Goal: Transaction & Acquisition: Purchase product/service

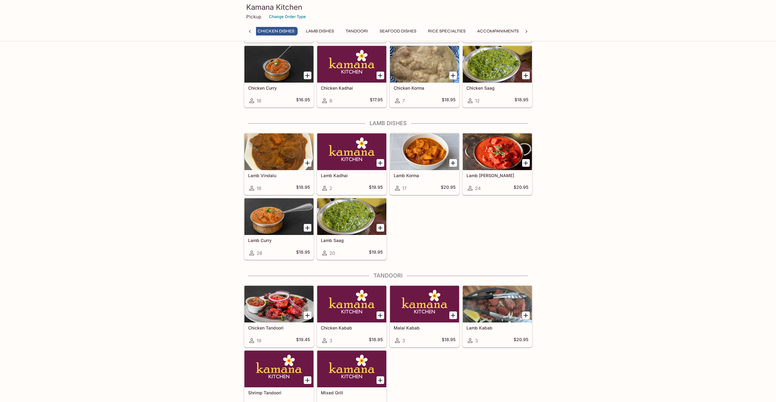
scroll to position [0, 206]
click at [490, 154] on div at bounding box center [497, 151] width 69 height 37
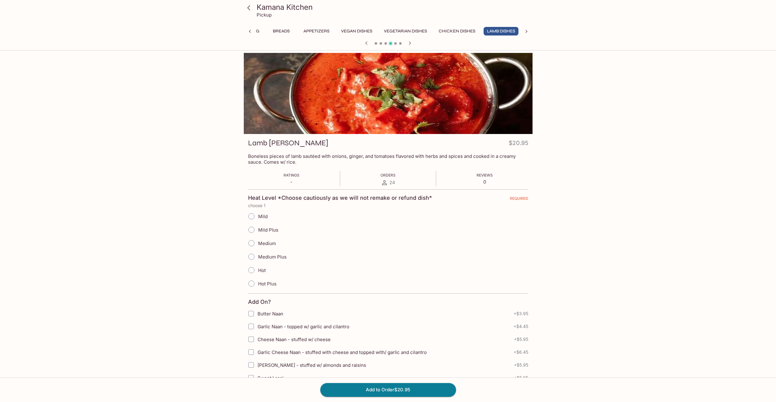
scroll to position [0, 25]
click at [258, 216] on span "Mild" at bounding box center [262, 217] width 9 height 6
click at [258, 216] on input "Mild" at bounding box center [251, 216] width 13 height 13
radio input "true"
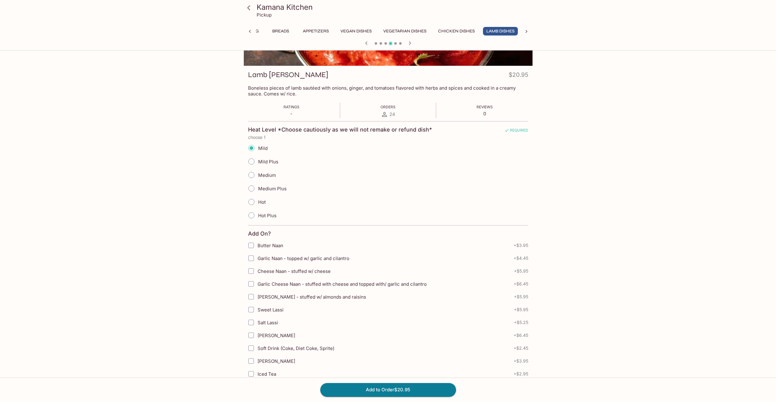
scroll to position [92, 0]
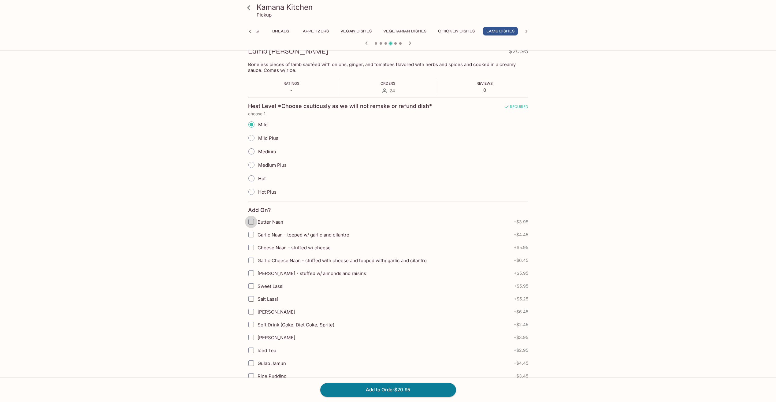
click at [253, 225] on input "Butter Naan" at bounding box center [251, 222] width 12 height 12
checkbox input "true"
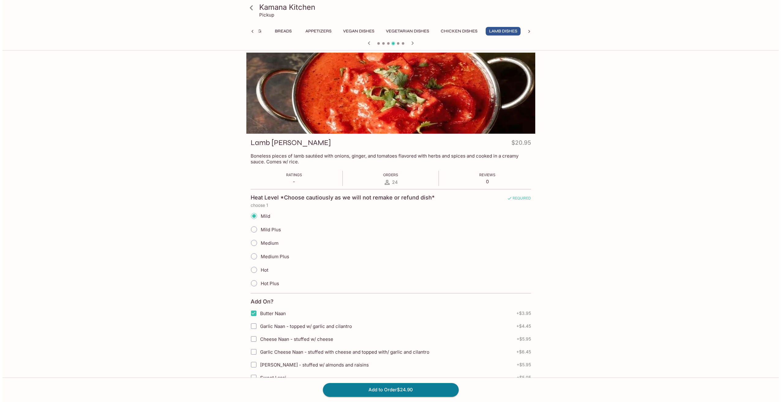
scroll to position [0, 0]
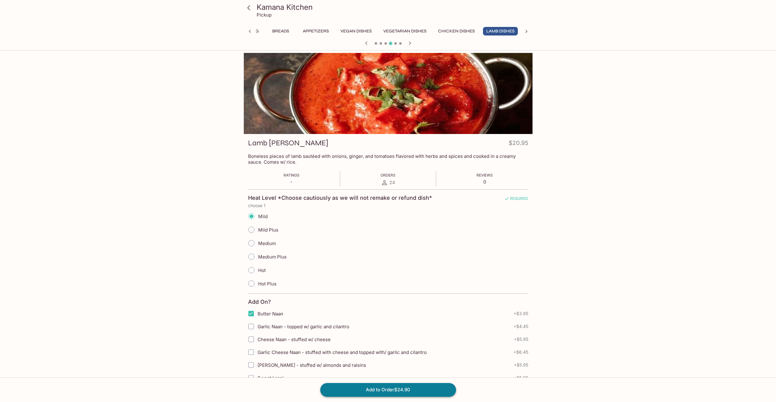
click at [381, 386] on button "Add to Order $24.90" at bounding box center [388, 389] width 136 height 13
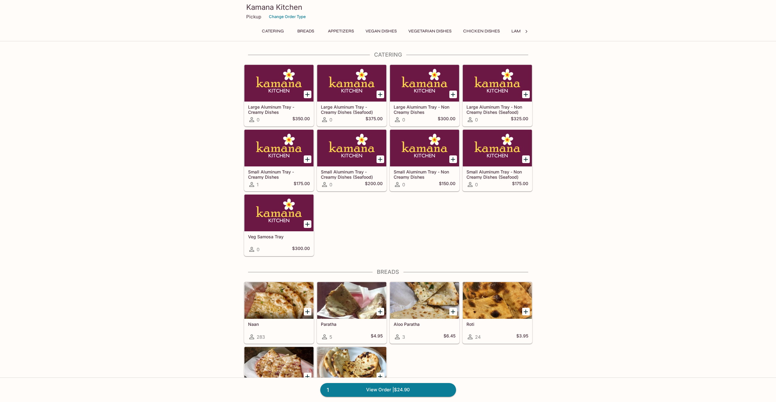
click at [408, 390] on link "1 View Order | $24.90" at bounding box center [388, 389] width 136 height 13
